Goal: Use online tool/utility: Utilize a website feature to perform a specific function

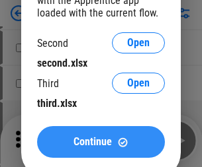
click at [101, 142] on span "Continue" at bounding box center [92, 142] width 38 height 11
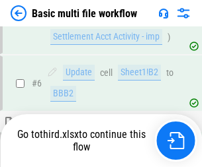
scroll to position [460, 0]
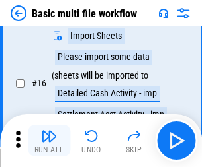
click at [49, 141] on img "button" at bounding box center [49, 136] width 16 height 16
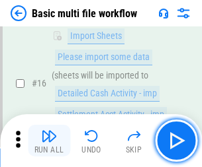
scroll to position [880, 0]
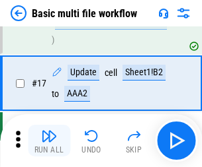
click at [49, 141] on img "button" at bounding box center [49, 136] width 16 height 16
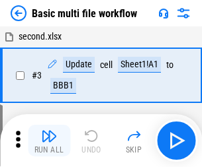
click at [49, 141] on img "button" at bounding box center [49, 136] width 16 height 16
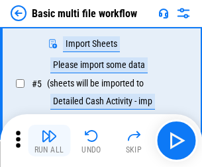
click at [49, 141] on img "button" at bounding box center [49, 136] width 16 height 16
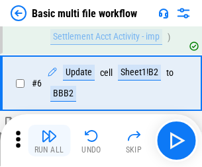
click at [49, 141] on img "button" at bounding box center [49, 136] width 16 height 16
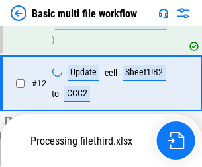
scroll to position [787, 0]
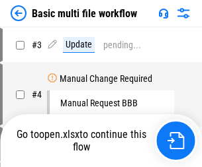
scroll to position [141, 0]
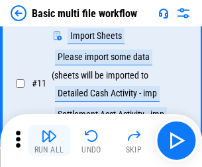
click at [49, 141] on img "button" at bounding box center [49, 136] width 16 height 16
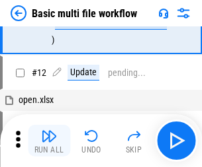
click at [49, 141] on img "button" at bounding box center [49, 136] width 16 height 16
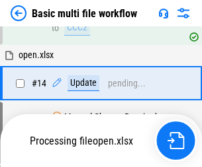
scroll to position [787, 0]
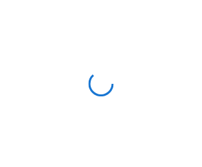
scroll to position [5, 0]
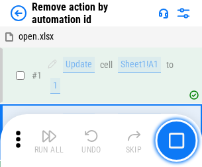
scroll to position [49, 0]
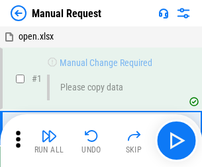
scroll to position [45, 0]
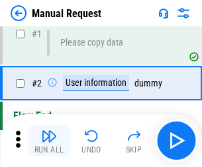
click at [49, 141] on img "button" at bounding box center [49, 136] width 16 height 16
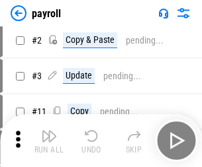
click at [49, 141] on img "button" at bounding box center [49, 136] width 16 height 16
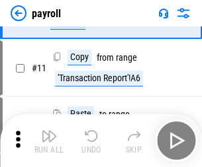
scroll to position [96, 0]
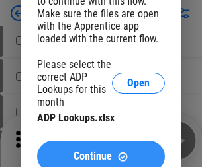
click at [101, 151] on span "Continue" at bounding box center [92, 156] width 38 height 11
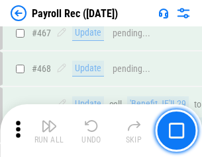
scroll to position [7048, 0]
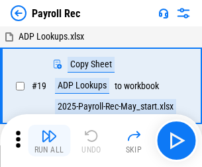
click at [49, 141] on img "button" at bounding box center [49, 136] width 16 height 16
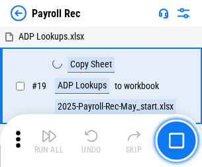
scroll to position [81, 0]
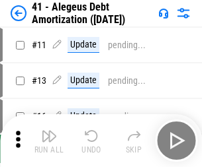
click at [49, 141] on img "button" at bounding box center [49, 136] width 16 height 16
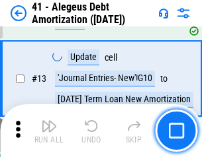
scroll to position [163, 0]
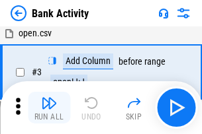
click at [49, 108] on img "button" at bounding box center [49, 103] width 16 height 16
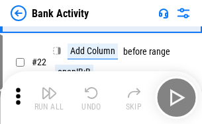
scroll to position [354, 0]
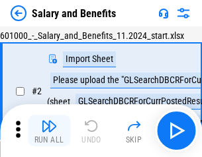
click at [49, 131] on img "button" at bounding box center [49, 126] width 16 height 16
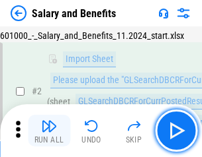
scroll to position [96, 0]
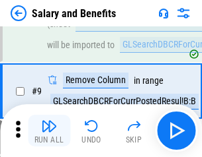
click at [49, 131] on img "button" at bounding box center [49, 126] width 16 height 16
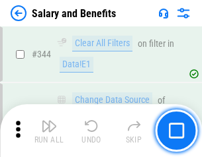
scroll to position [6192, 0]
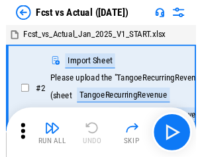
scroll to position [124, 0]
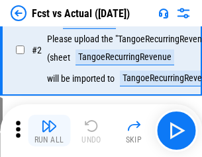
click at [49, 131] on img "button" at bounding box center [49, 126] width 16 height 16
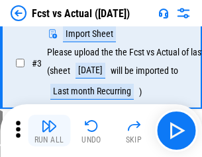
click at [49, 131] on img "button" at bounding box center [49, 126] width 16 height 16
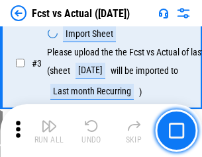
scroll to position [198, 0]
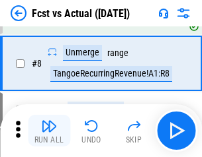
click at [49, 131] on img "button" at bounding box center [49, 126] width 16 height 16
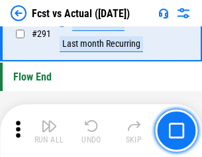
scroll to position [6259, 0]
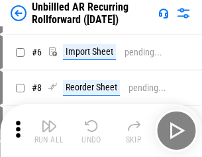
click at [49, 131] on img "button" at bounding box center [49, 126] width 16 height 16
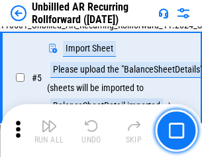
scroll to position [124, 0]
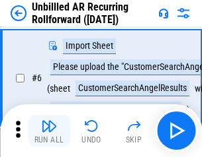
click at [49, 131] on img "button" at bounding box center [49, 126] width 16 height 16
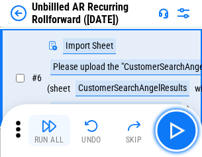
scroll to position [213, 0]
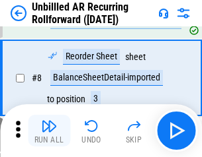
click at [49, 131] on img "button" at bounding box center [49, 126] width 16 height 16
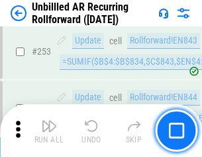
scroll to position [4492, 0]
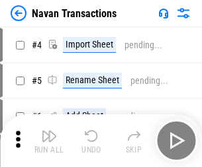
click at [49, 131] on img "button" at bounding box center [49, 136] width 16 height 16
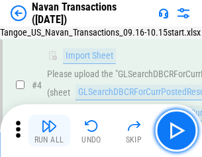
scroll to position [114, 0]
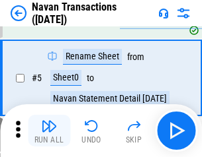
click at [49, 131] on img "button" at bounding box center [49, 126] width 16 height 16
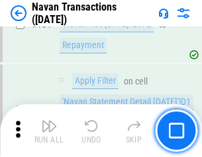
scroll to position [4288, 0]
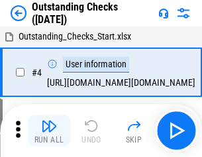
click at [49, 131] on img "button" at bounding box center [49, 126] width 16 height 16
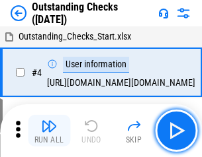
scroll to position [138, 0]
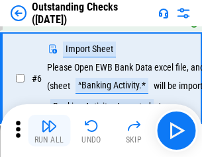
click at [49, 131] on img "button" at bounding box center [49, 126] width 16 height 16
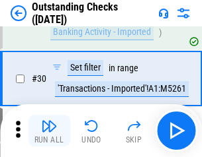
click at [49, 131] on img "button" at bounding box center [49, 126] width 16 height 16
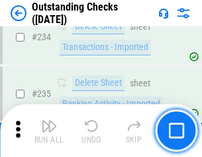
scroll to position [4016, 0]
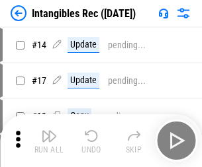
click at [49, 141] on img "button" at bounding box center [49, 136] width 16 height 16
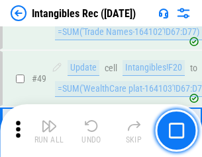
scroll to position [515, 0]
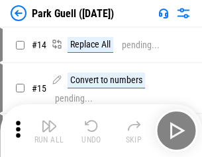
click at [49, 131] on img "button" at bounding box center [49, 126] width 16 height 16
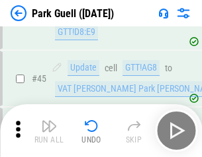
scroll to position [1654, 0]
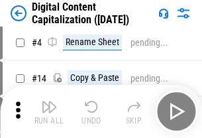
click at [49, 111] on img "button" at bounding box center [49, 107] width 16 height 16
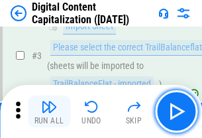
scroll to position [124, 0]
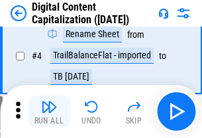
click at [49, 111] on img "button" at bounding box center [49, 107] width 16 height 16
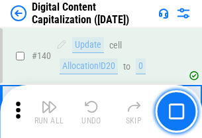
scroll to position [1403, 0]
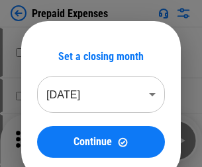
click at [49, 131] on img "button" at bounding box center [49, 136] width 16 height 16
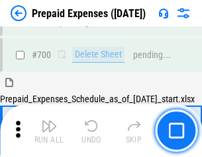
scroll to position [3636, 0]
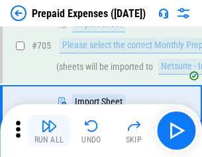
click at [49, 131] on img "button" at bounding box center [49, 126] width 16 height 16
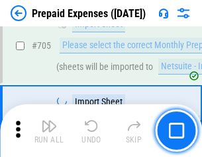
scroll to position [3704, 0]
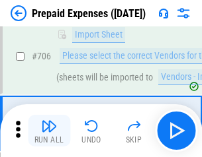
click at [49, 131] on img "button" at bounding box center [49, 126] width 16 height 16
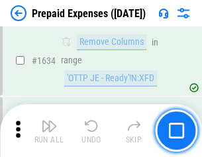
scroll to position [12876, 0]
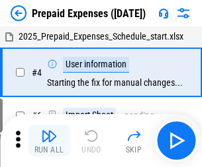
click at [49, 141] on img "button" at bounding box center [49, 136] width 16 height 16
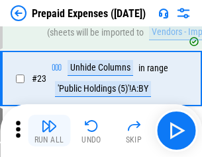
click at [49, 131] on img "button" at bounding box center [49, 126] width 16 height 16
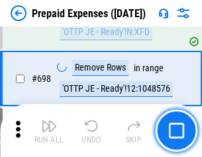
scroll to position [4605, 0]
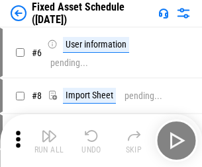
click at [49, 141] on img "button" at bounding box center [49, 136] width 16 height 16
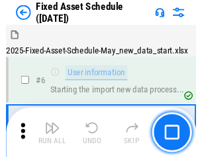
scroll to position [139, 0]
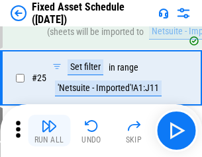
click at [49, 131] on img "button" at bounding box center [49, 126] width 16 height 16
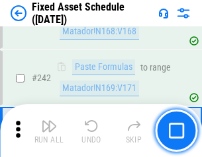
scroll to position [4096, 0]
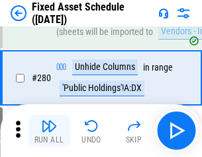
click at [49, 131] on img "button" at bounding box center [49, 126] width 16 height 16
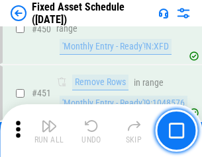
scroll to position [5912, 0]
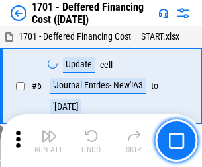
scroll to position [159, 0]
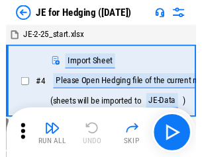
scroll to position [75, 0]
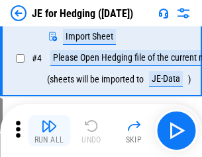
click at [49, 131] on img "button" at bounding box center [49, 126] width 16 height 16
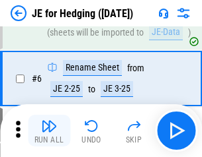
click at [49, 131] on img "button" at bounding box center [49, 126] width 16 height 16
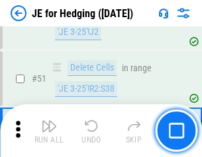
scroll to position [856, 0]
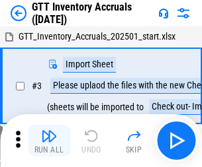
click at [49, 131] on img "button" at bounding box center [49, 136] width 16 height 16
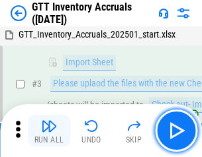
scroll to position [85, 0]
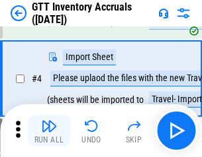
click at [49, 131] on img "button" at bounding box center [49, 126] width 16 height 16
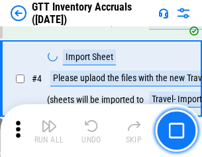
scroll to position [153, 0]
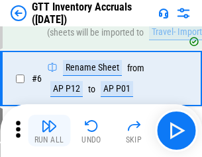
click at [49, 131] on img "button" at bounding box center [49, 126] width 16 height 16
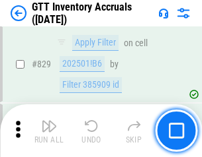
scroll to position [10038, 0]
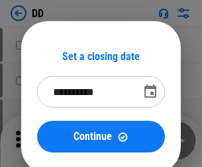
click at [49, 141] on img "button" at bounding box center [49, 136] width 16 height 16
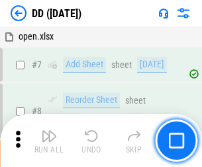
scroll to position [128, 0]
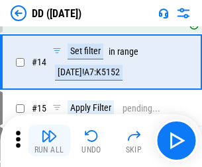
click at [49, 141] on img "button" at bounding box center [49, 136] width 16 height 16
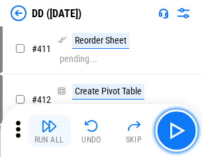
scroll to position [5994, 0]
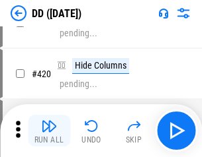
click at [49, 131] on img "button" at bounding box center [49, 126] width 16 height 16
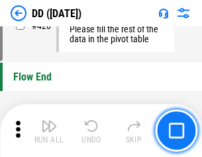
scroll to position [6329, 0]
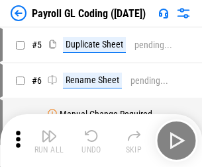
click at [49, 141] on img "button" at bounding box center [49, 136] width 16 height 16
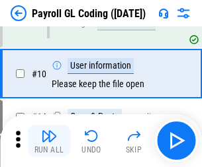
click at [49, 141] on img "button" at bounding box center [49, 136] width 16 height 16
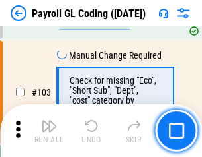
scroll to position [3103, 0]
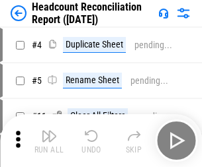
click at [49, 141] on img "button" at bounding box center [49, 136] width 16 height 16
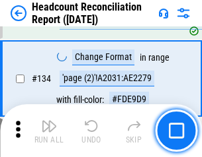
scroll to position [1590, 0]
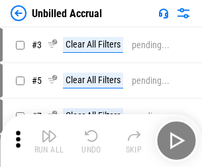
click at [49, 141] on img "button" at bounding box center [49, 136] width 16 height 16
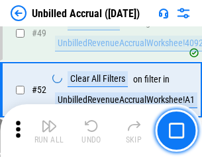
scroll to position [1200, 0]
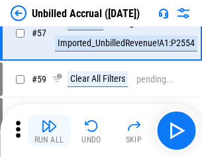
click at [49, 131] on img "button" at bounding box center [49, 126] width 16 height 16
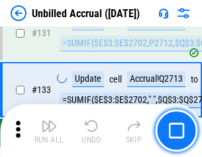
scroll to position [3939, 0]
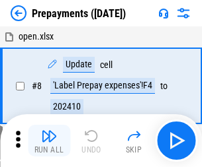
click at [49, 141] on img "button" at bounding box center [49, 136] width 16 height 16
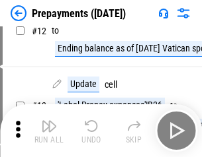
scroll to position [83, 0]
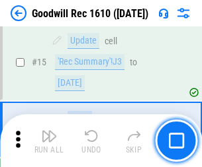
scroll to position [226, 0]
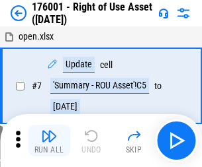
click at [49, 141] on img "button" at bounding box center [49, 136] width 16 height 16
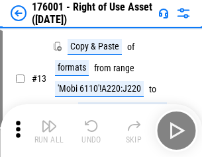
scroll to position [85, 0]
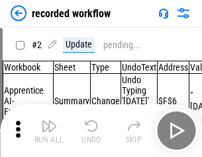
click at [49, 131] on img "button" at bounding box center [49, 126] width 16 height 16
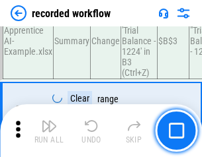
scroll to position [4133, 0]
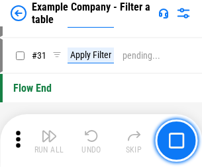
scroll to position [1210, 0]
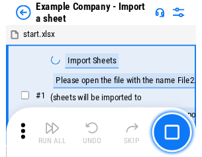
scroll to position [111, 0]
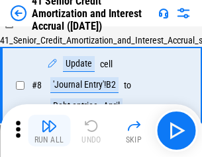
click at [49, 131] on img "button" at bounding box center [49, 126] width 16 height 16
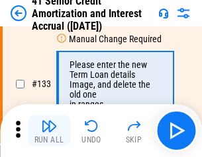
click at [49, 131] on img "button" at bounding box center [49, 126] width 16 height 16
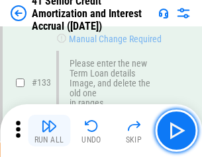
scroll to position [1382, 0]
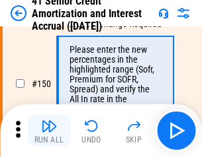
click at [49, 131] on img "button" at bounding box center [49, 126] width 16 height 16
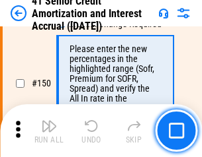
scroll to position [1521, 0]
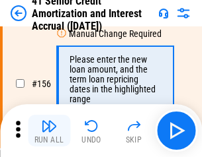
click at [49, 131] on img "button" at bounding box center [49, 126] width 16 height 16
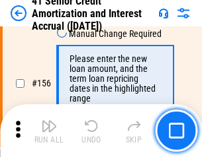
scroll to position [1612, 0]
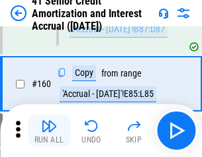
click at [49, 131] on img "button" at bounding box center [49, 126] width 16 height 16
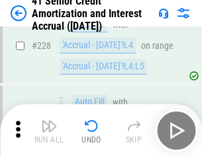
scroll to position [2962, 0]
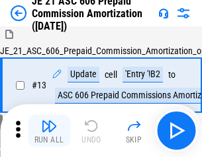
click at [49, 131] on img "button" at bounding box center [49, 126] width 16 height 16
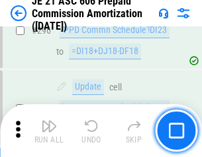
scroll to position [2433, 0]
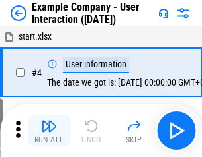
click at [49, 131] on img "button" at bounding box center [49, 126] width 16 height 16
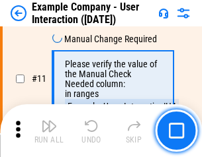
scroll to position [286, 0]
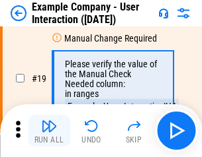
click at [49, 131] on img "button" at bounding box center [49, 126] width 16 height 16
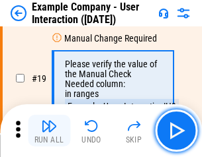
click at [49, 131] on img "button" at bounding box center [49, 126] width 16 height 16
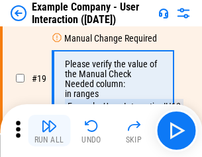
click at [49, 131] on img "button" at bounding box center [49, 126] width 16 height 16
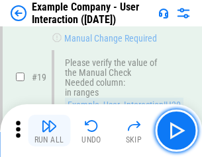
scroll to position [365, 0]
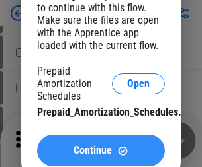
click at [101, 151] on span "Continue" at bounding box center [92, 150] width 38 height 11
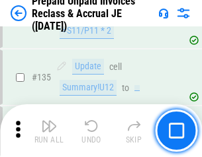
scroll to position [1714, 0]
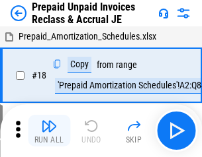
click at [49, 131] on img "button" at bounding box center [49, 126] width 16 height 16
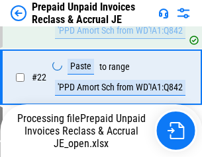
scroll to position [923, 0]
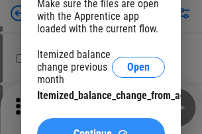
click at [101, 129] on span "Continue" at bounding box center [92, 134] width 38 height 11
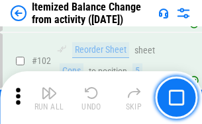
scroll to position [2212, 0]
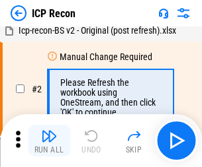
click at [49, 141] on img "button" at bounding box center [49, 136] width 16 height 16
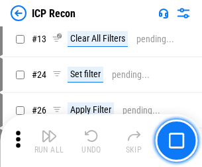
click at [49, 141] on img "button" at bounding box center [49, 136] width 16 height 16
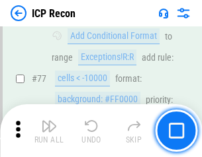
scroll to position [1188, 0]
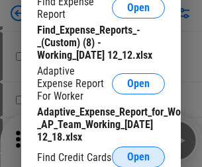
click at [138, 157] on span "Open" at bounding box center [138, 157] width 22 height 11
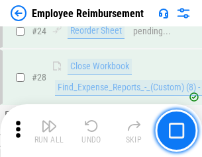
scroll to position [618, 0]
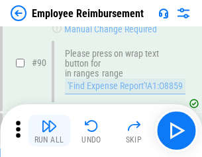
click at [49, 131] on img "button" at bounding box center [49, 126] width 16 height 16
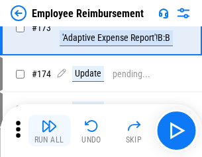
click at [49, 131] on img "button" at bounding box center [49, 126] width 16 height 16
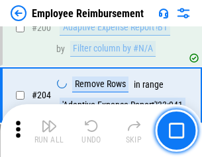
scroll to position [3346, 0]
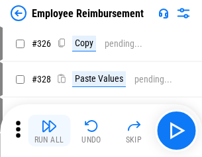
click at [49, 131] on img "button" at bounding box center [49, 126] width 16 height 16
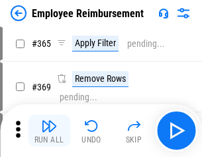
click at [49, 131] on img "button" at bounding box center [49, 126] width 16 height 16
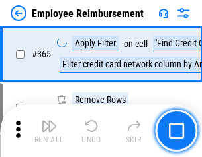
scroll to position [6817, 0]
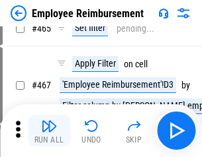
click at [49, 131] on img "button" at bounding box center [49, 126] width 16 height 16
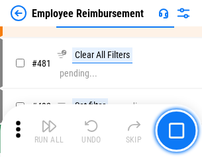
scroll to position [8167, 0]
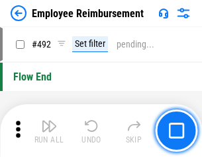
click at [49, 131] on img "button" at bounding box center [49, 126] width 16 height 16
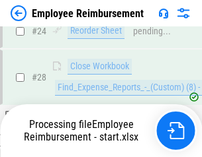
scroll to position [618, 0]
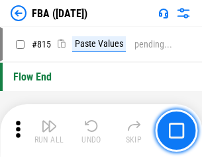
scroll to position [11725, 0]
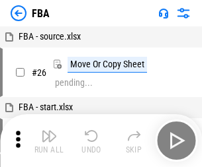
scroll to position [13, 0]
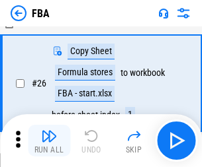
click at [49, 141] on img "button" at bounding box center [49, 136] width 16 height 16
